Goal: Task Accomplishment & Management: Understand process/instructions

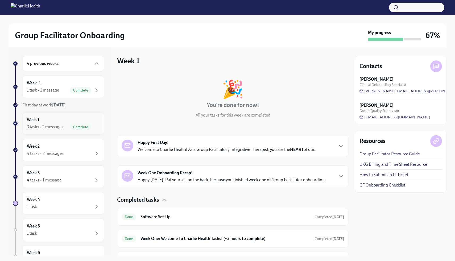
scroll to position [43, 0]
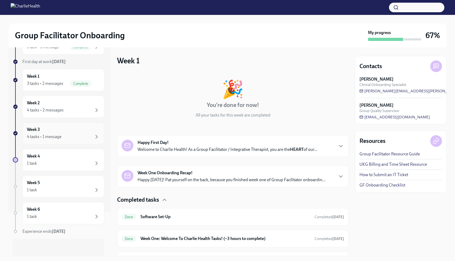
click at [52, 142] on div "Week 3 4 tasks • 1 message" at bounding box center [63, 133] width 82 height 22
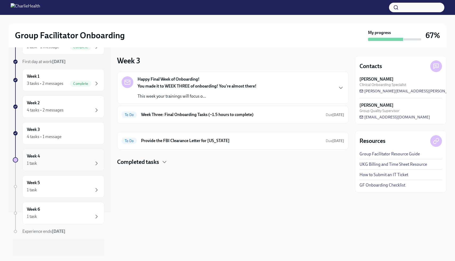
click at [72, 163] on div "1 task" at bounding box center [63, 163] width 73 height 6
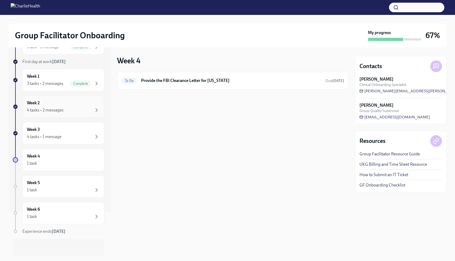
click at [57, 110] on div "4 tasks • 2 messages" at bounding box center [45, 110] width 37 height 6
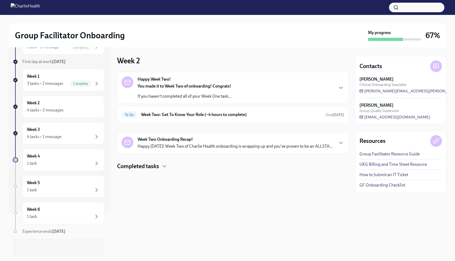
click at [158, 145] on p "Happy [DATE]! Week Two of Charlie Health onboarding is wrapping up and you've p…" at bounding box center [235, 147] width 195 height 6
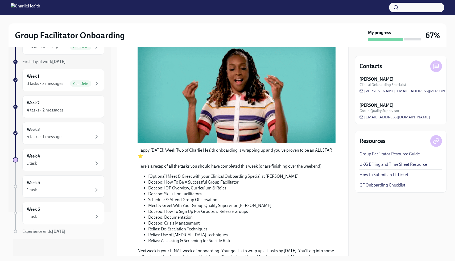
scroll to position [195, 0]
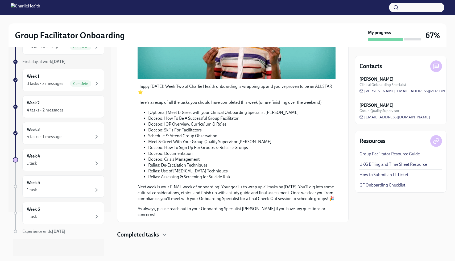
click at [147, 234] on h4 "Completed tasks" at bounding box center [138, 235] width 42 height 8
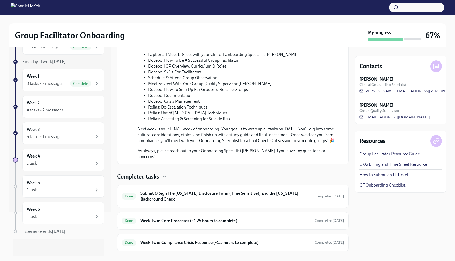
scroll to position [266, 0]
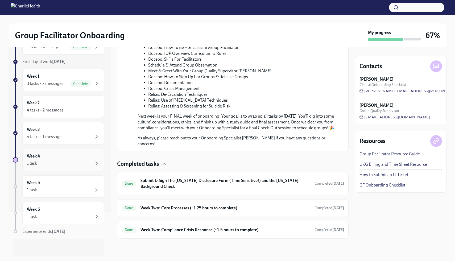
click at [77, 154] on div "Week 4 1 task" at bounding box center [63, 159] width 73 height 13
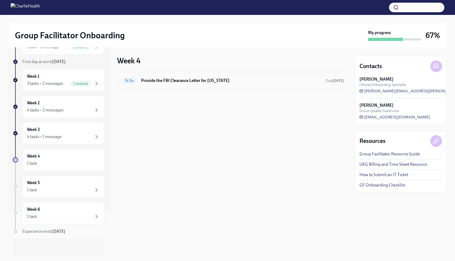
click at [176, 77] on div "To Do Provide the FBI Clearance Letter for [US_STATE] Due [DATE]" at bounding box center [233, 80] width 223 height 9
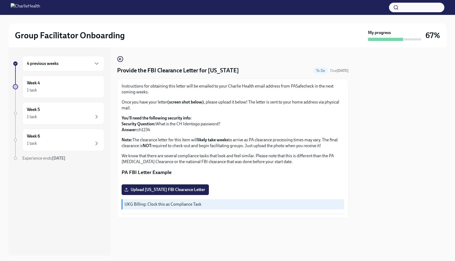
click at [69, 71] on div "4 previous weeks Week 4 1 task Week 5 1 task Week 6 1 task Experience ends [DAT…" at bounding box center [59, 119] width 92 height 127
click at [68, 65] on div "4 previous weeks" at bounding box center [63, 63] width 73 height 6
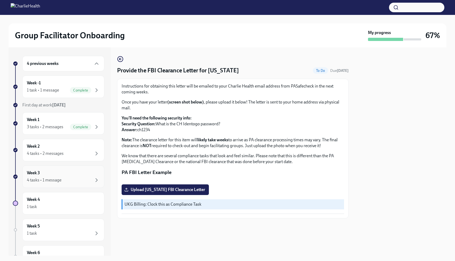
click at [67, 173] on div "Week 3 4 tasks • 1 message" at bounding box center [63, 176] width 73 height 13
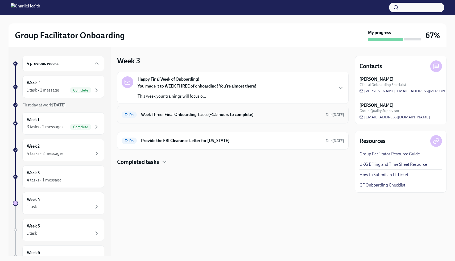
click at [164, 114] on h6 "Week Three: Final Onboarding Tasks (~1.5 hours to complete)" at bounding box center [231, 115] width 181 height 6
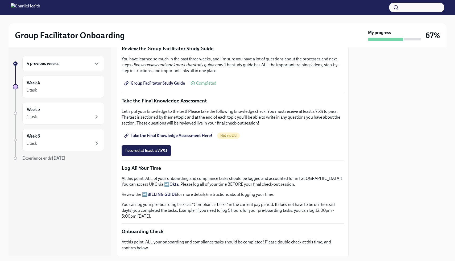
scroll to position [263, 0]
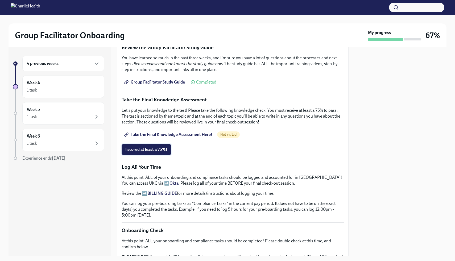
click at [161, 144] on button "I scored at least a 75%!" at bounding box center [147, 149] width 50 height 11
click at [161, 133] on span "Take the Final Knowledge Assessment Here!" at bounding box center [168, 134] width 87 height 5
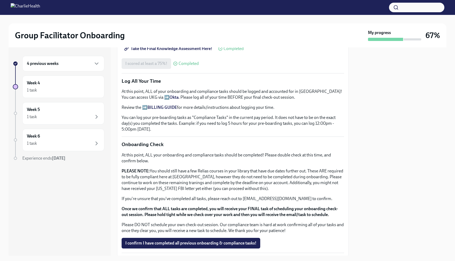
scroll to position [350, 0]
